Goal: Check status: Check status

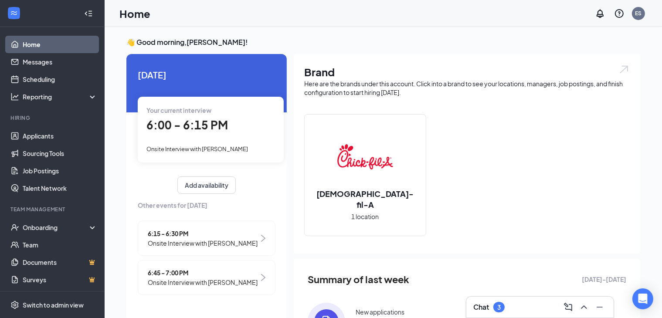
click at [208, 142] on div "Your current interview 6:00 - 6:15 PM Onsite Interview with [PERSON_NAME]" at bounding box center [211, 129] width 146 height 65
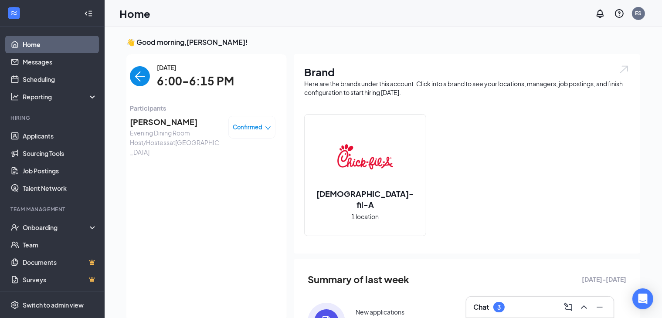
scroll to position [3, 0]
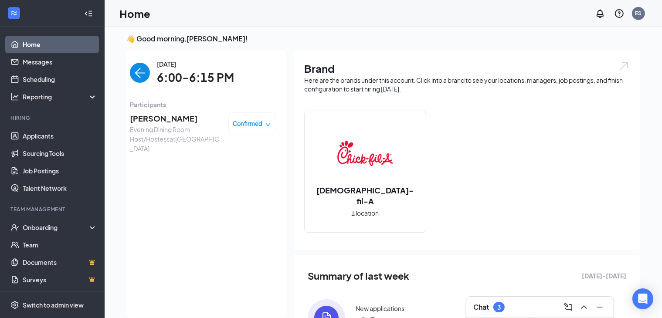
click at [166, 124] on span "[PERSON_NAME]" at bounding box center [175, 118] width 91 height 12
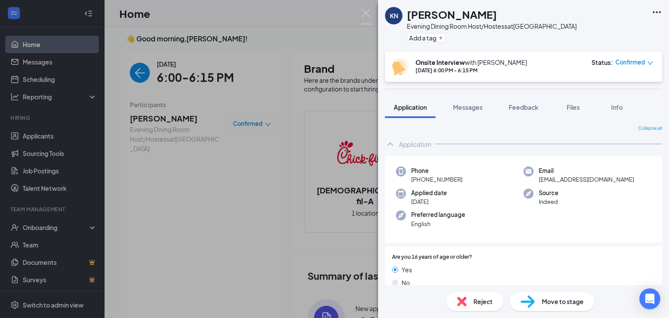
click at [264, 70] on div "KN [PERSON_NAME] Evening Dining Room Host/Hostess at [GEOGRAPHIC_DATA] Add a ta…" at bounding box center [334, 159] width 669 height 318
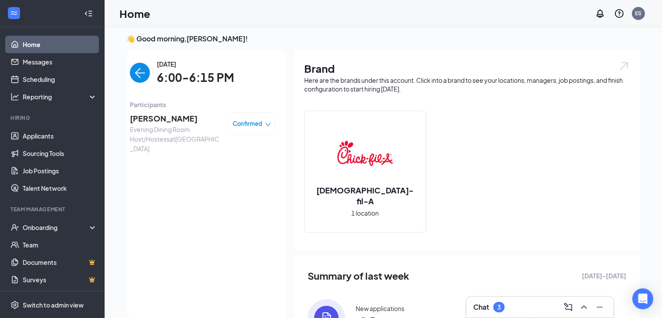
click at [145, 77] on img "back-button" at bounding box center [140, 73] width 20 height 20
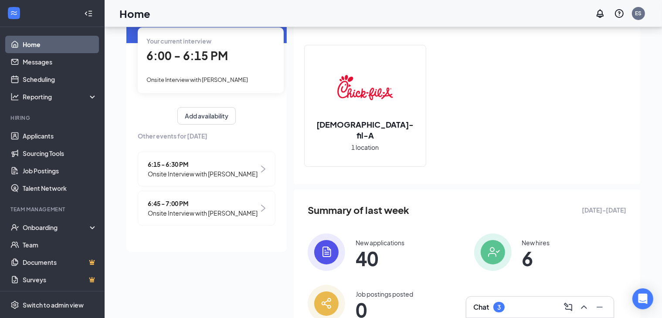
scroll to position [70, 0]
click at [207, 176] on span "Onsite Interview with [PERSON_NAME]" at bounding box center [203, 174] width 110 height 10
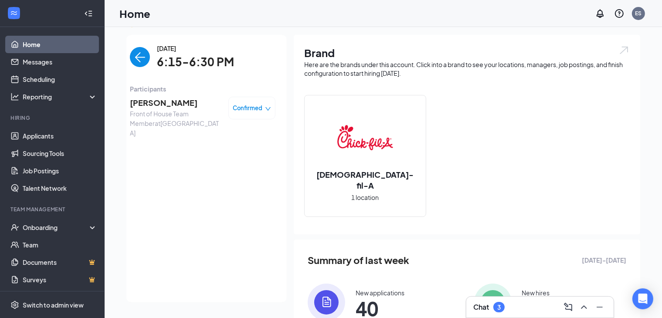
scroll to position [15, 0]
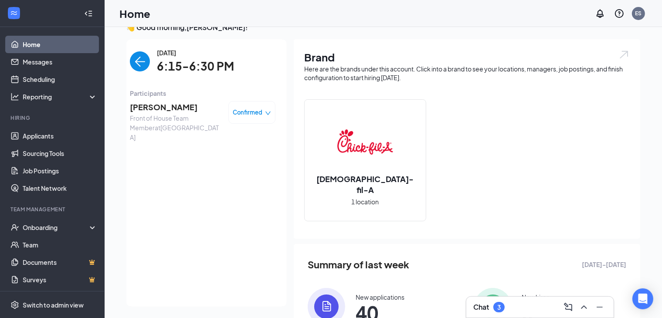
click at [135, 58] on img "back-button" at bounding box center [140, 61] width 20 height 20
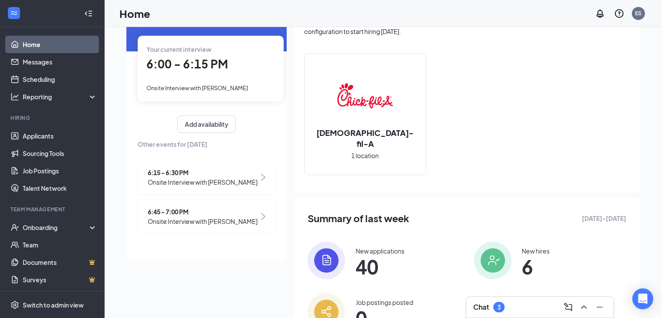
scroll to position [61, 0]
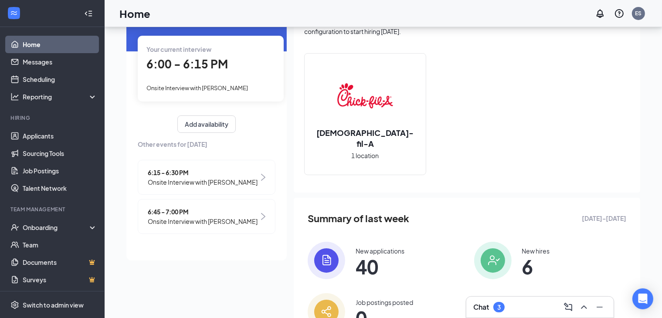
click at [199, 222] on span "Onsite Interview with [PERSON_NAME]" at bounding box center [203, 221] width 110 height 10
